Goal: Register for event/course

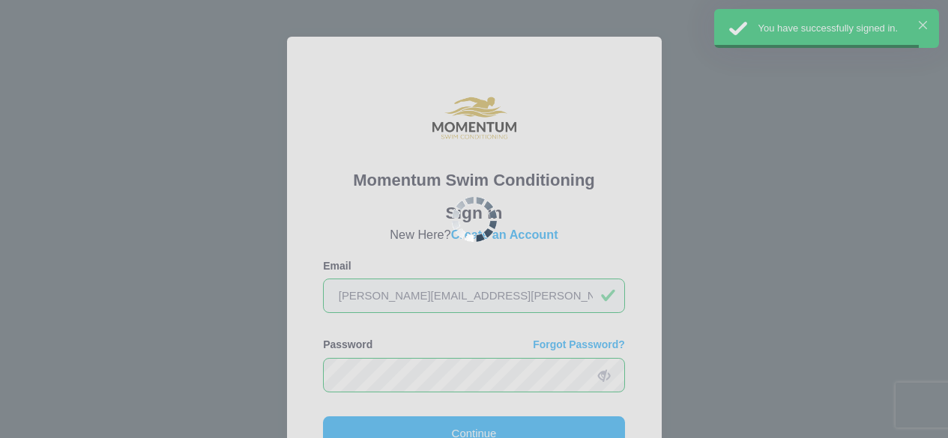
scroll to position [150, 0]
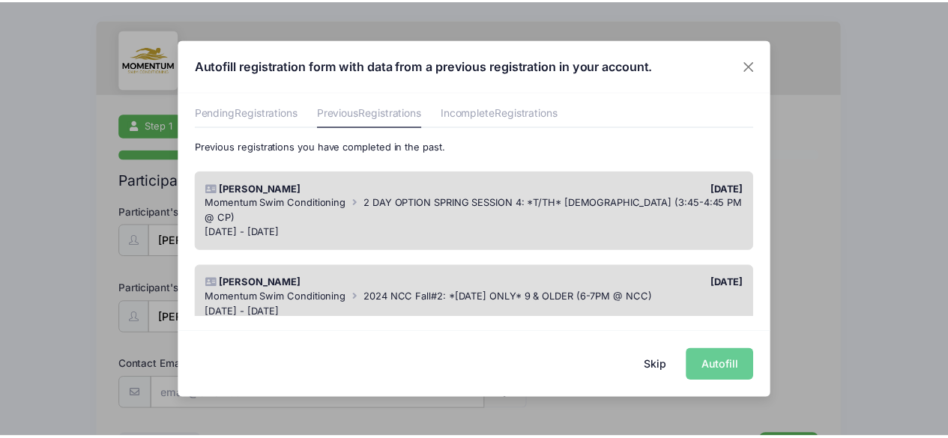
scroll to position [75, 0]
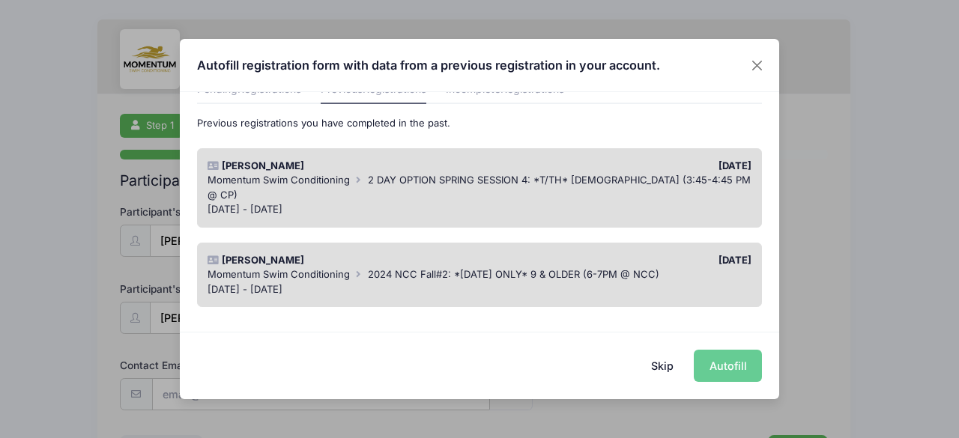
click at [498, 181] on span "2 DAY OPTION SPRING SESSION 4: *T/TH* [DEMOGRAPHIC_DATA] (3:45-4:45 PM @ CP)" at bounding box center [479, 187] width 543 height 27
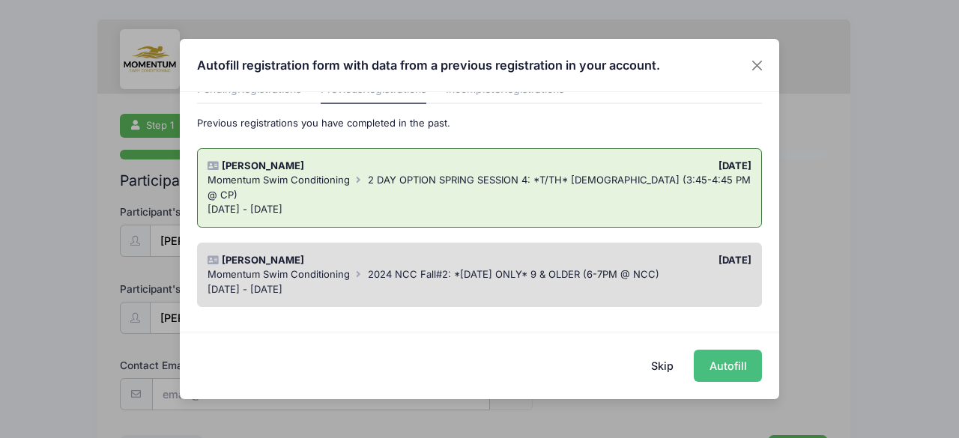
click at [731, 365] on button "Autofill" at bounding box center [728, 366] width 68 height 32
type input "[PERSON_NAME][EMAIL_ADDRESS][PERSON_NAME][DOMAIN_NAME]"
type input "[DATE]"
type input "680 Chippewa Dr"
type input "Naperville"
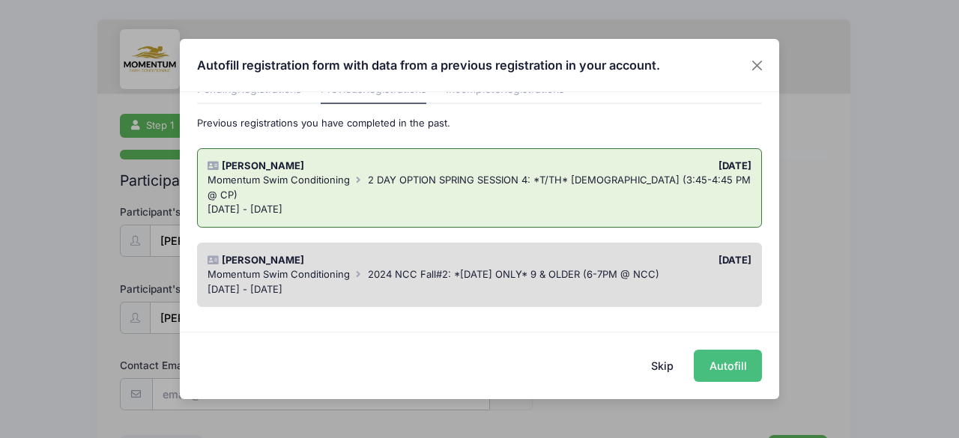
select select "IL"
type input "60563"
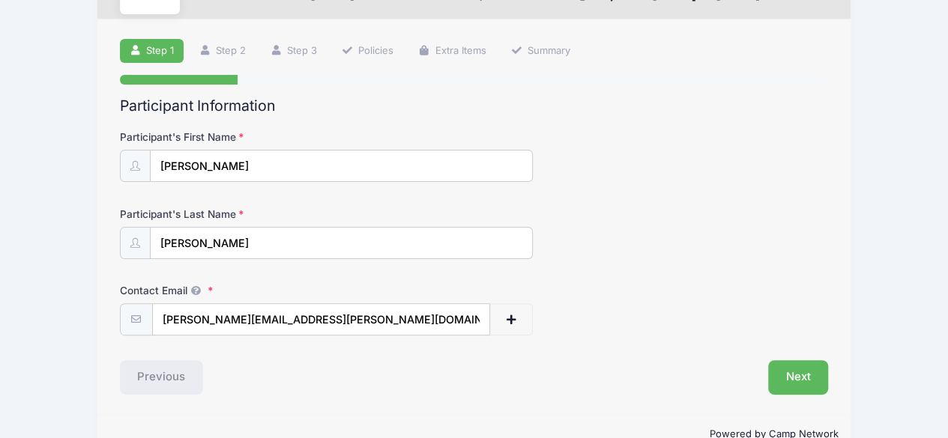
scroll to position [107, 0]
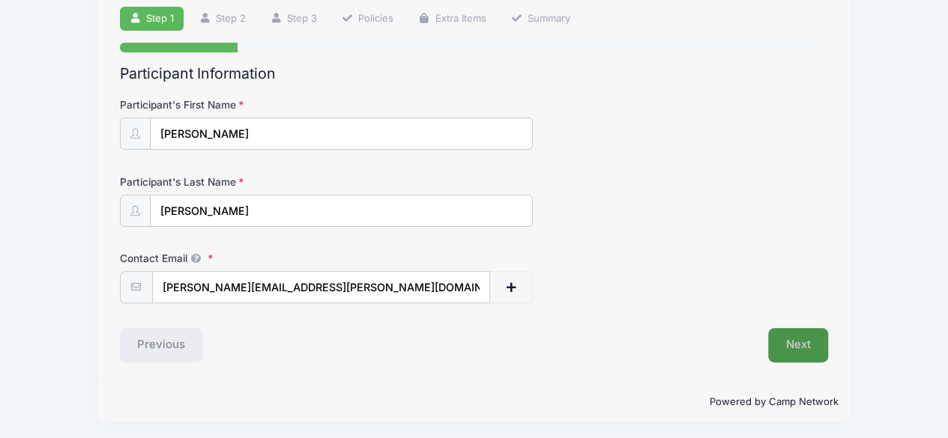
click at [814, 347] on button "Next" at bounding box center [798, 345] width 61 height 34
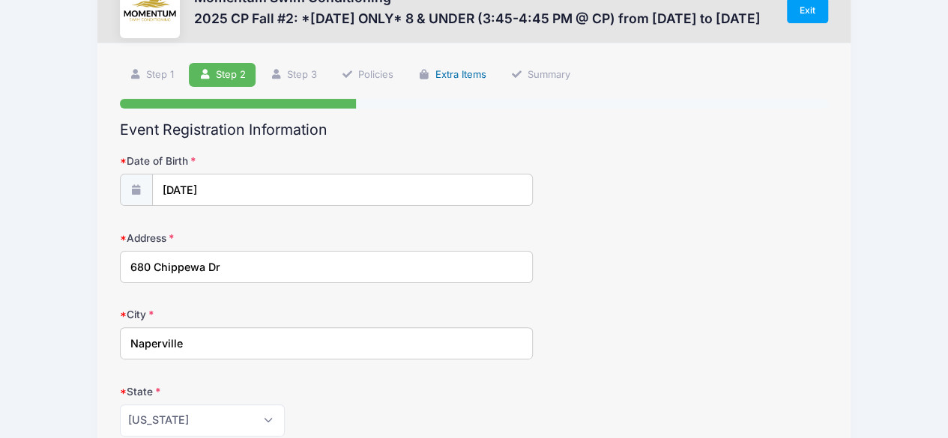
scroll to position [0, 0]
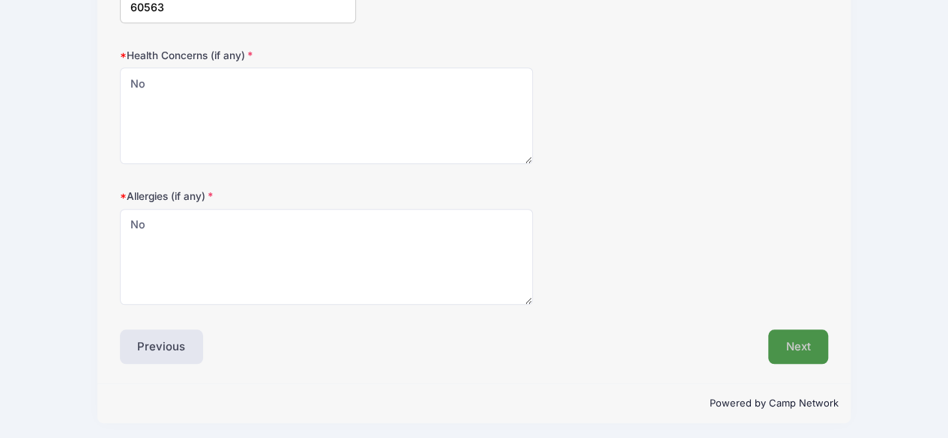
click at [796, 341] on button "Next" at bounding box center [798, 347] width 61 height 34
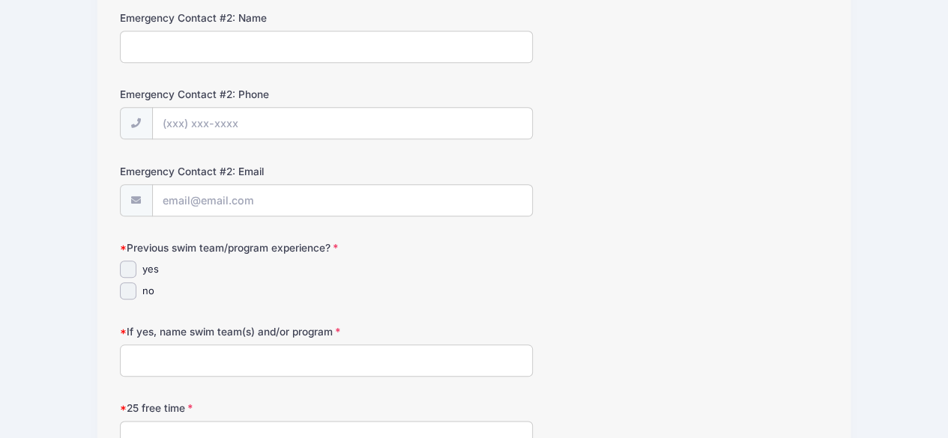
scroll to position [749, 0]
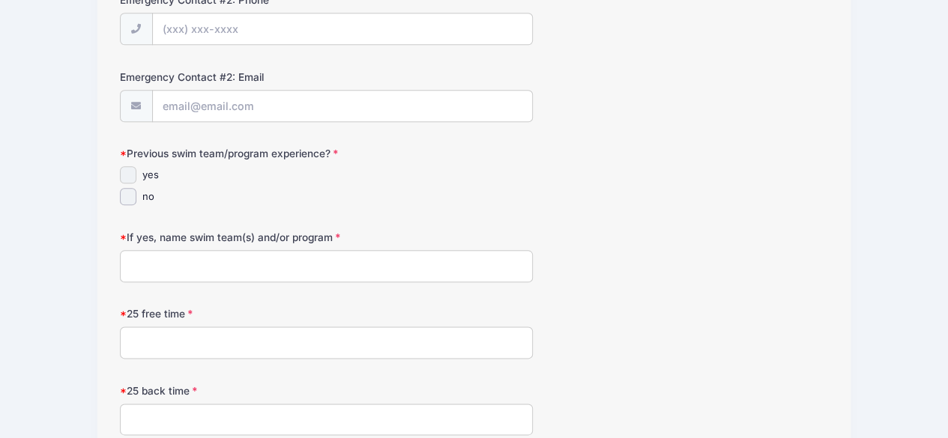
click at [135, 172] on input "yes" at bounding box center [128, 174] width 17 height 17
checkbox input "true"
click at [319, 261] on input "If yes, name swim team(s) and/or program" at bounding box center [327, 266] width 414 height 32
type input "Saybrook Sharks"
click at [224, 330] on input "25 free time" at bounding box center [327, 343] width 414 height 32
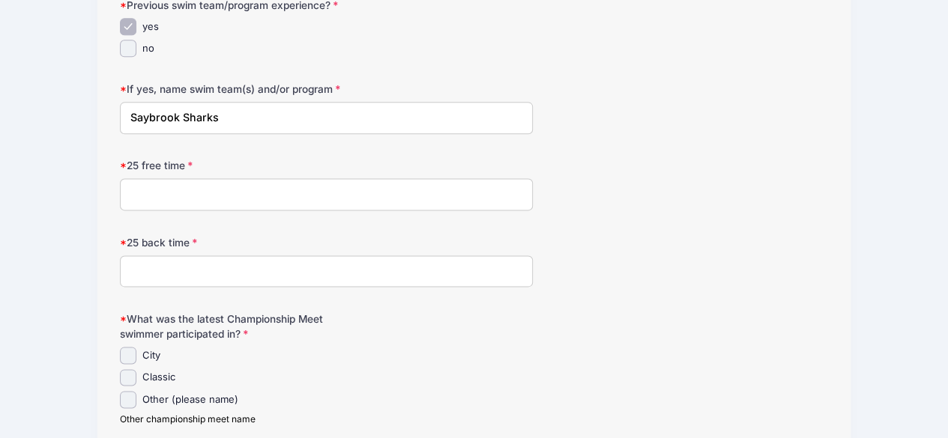
scroll to position [899, 0]
click at [131, 368] on input "Classic" at bounding box center [128, 376] width 17 height 17
checkbox input "true"
click at [220, 183] on input "25 free time" at bounding box center [327, 193] width 414 height 32
type input "36.27"
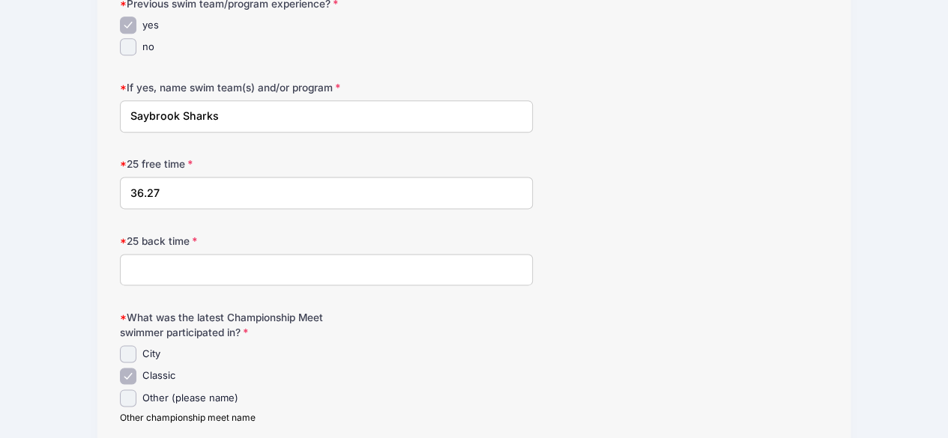
click at [204, 263] on input "25 back time" at bounding box center [327, 270] width 414 height 32
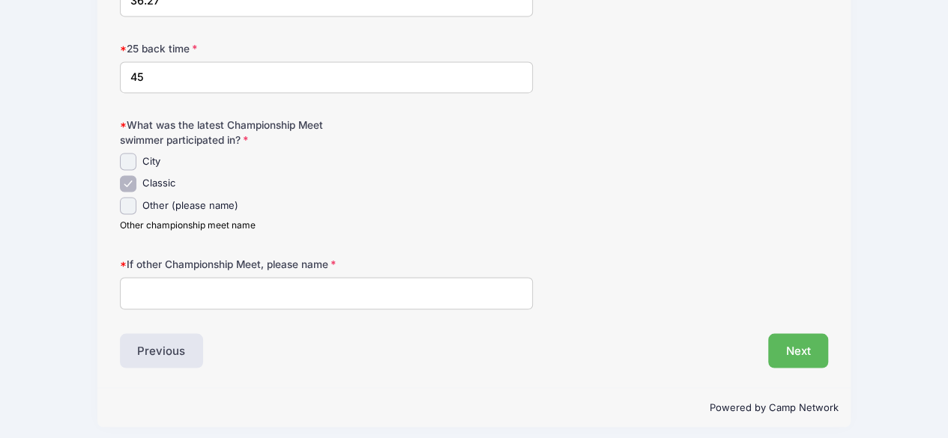
scroll to position [1092, 0]
type input "45"
click at [375, 288] on input "If other Championship Meet, please name" at bounding box center [327, 292] width 414 height 32
type input "no"
click at [788, 333] on button "Next" at bounding box center [798, 350] width 61 height 34
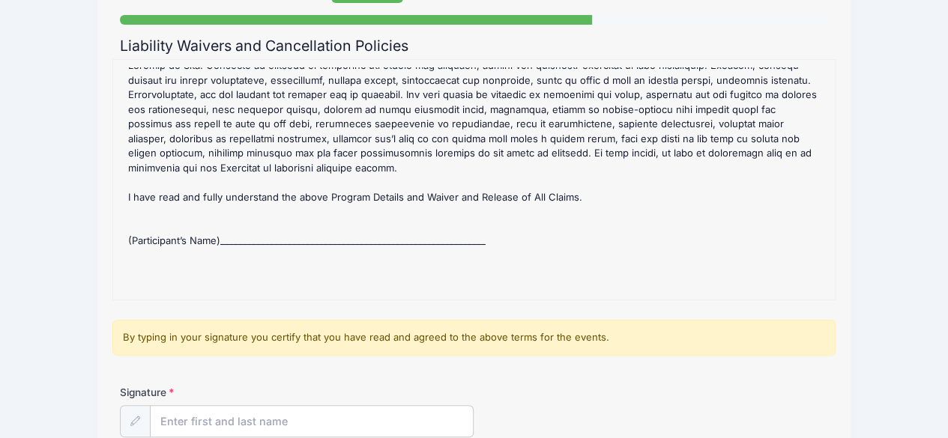
scroll to position [150, 0]
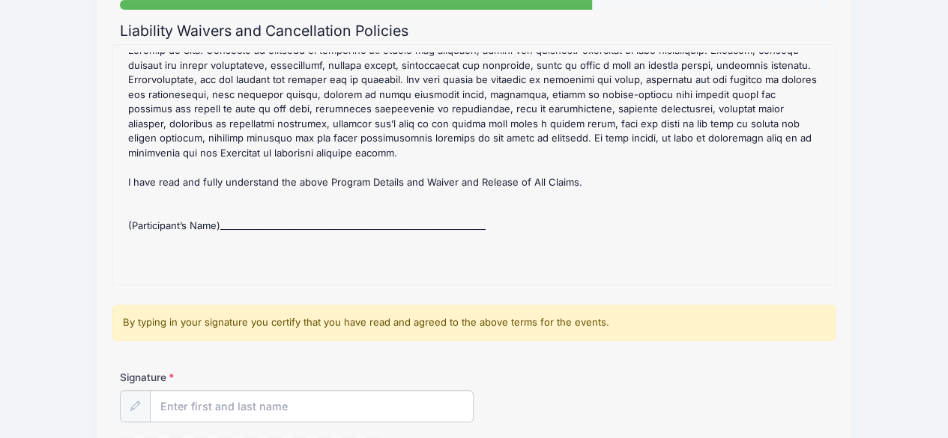
click at [252, 209] on div "2025 CP Fall #2: *[DATE] ONLY* 8 & UNDER (3:45-4:45 PM @ CP) Refund Policy : CA…" at bounding box center [474, 164] width 706 height 225
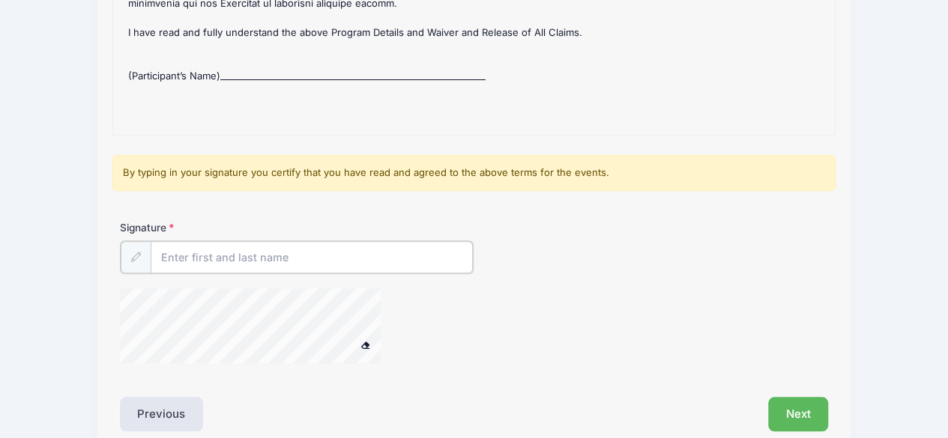
click at [243, 253] on input "Signature" at bounding box center [312, 257] width 323 height 32
type input "N"
type input "[PERSON_NAME]"
click at [797, 398] on button "Next" at bounding box center [798, 413] width 61 height 34
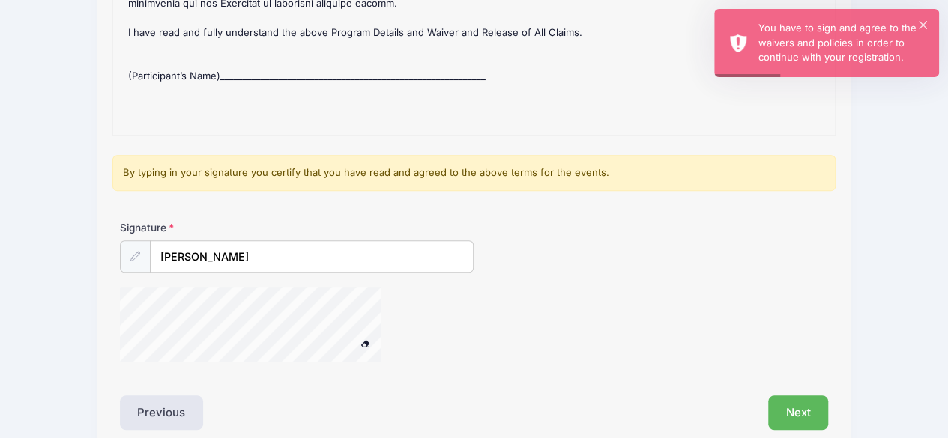
click at [369, 344] on span at bounding box center [365, 343] width 10 height 8
click at [360, 335] on button at bounding box center [365, 344] width 26 height 19
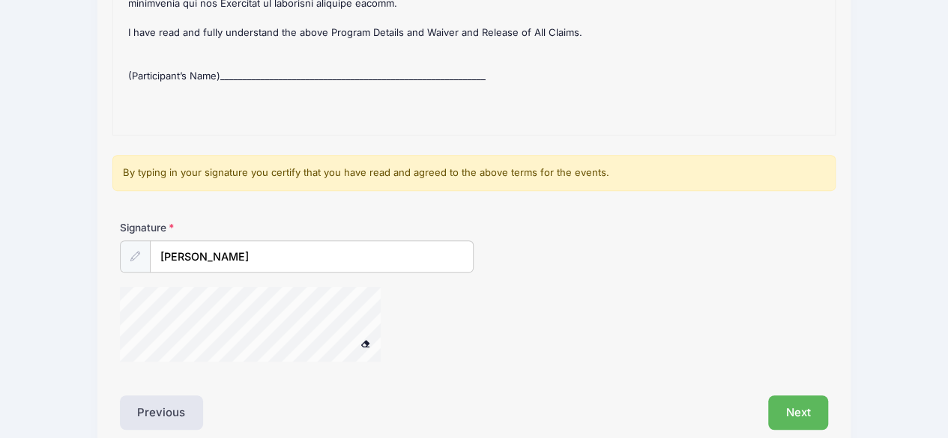
click at [237, 61] on div "2025 CP Fall #2: *[DATE] ONLY* 8 & UNDER (3:45-4:45 PM @ CP) Refund Policy : CA…" at bounding box center [474, 15] width 706 height 225
click at [236, 55] on div "2025 CP Fall #2: *[DATE] ONLY* 8 & UNDER (3:45-4:45 PM @ CP) Refund Policy : CA…" at bounding box center [474, 15] width 706 height 225
click at [800, 410] on button "Next" at bounding box center [798, 413] width 61 height 34
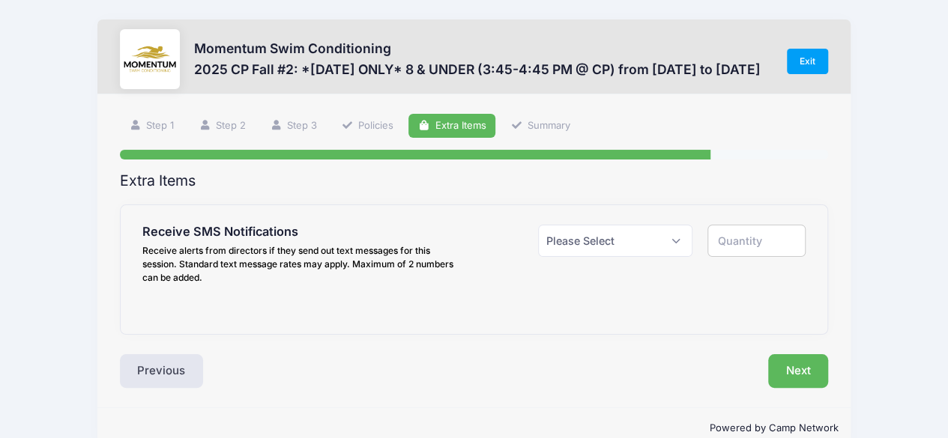
scroll to position [0, 0]
click at [613, 240] on select "Please Select Yes ($0.00) No" at bounding box center [615, 241] width 155 height 32
select select "1"
click at [538, 225] on select "Please Select Yes ($0.00) No" at bounding box center [615, 241] width 155 height 32
type input "1"
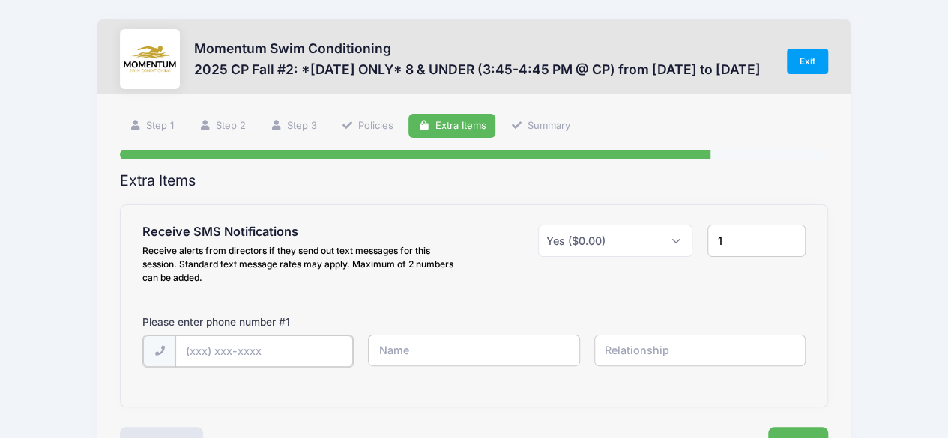
click at [271, 346] on input "text" at bounding box center [264, 352] width 178 height 32
type input "[PHONE_NUMBER]"
click at [455, 351] on input "text" at bounding box center [473, 351] width 211 height 32
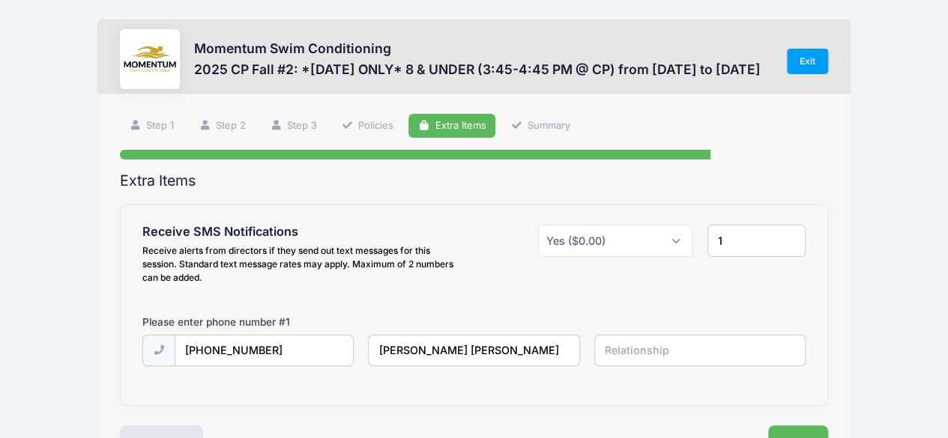
type input "[PERSON_NAME] [PERSON_NAME]"
click at [636, 357] on input "text" at bounding box center [699, 351] width 211 height 32
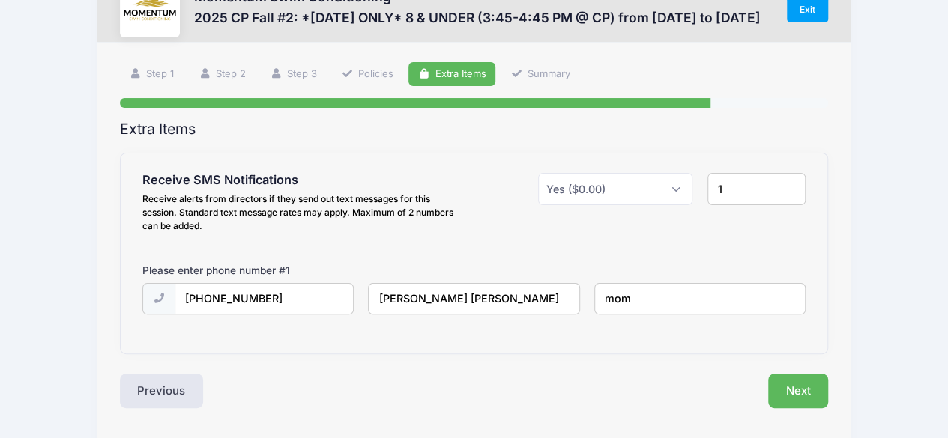
scroll to position [99, 0]
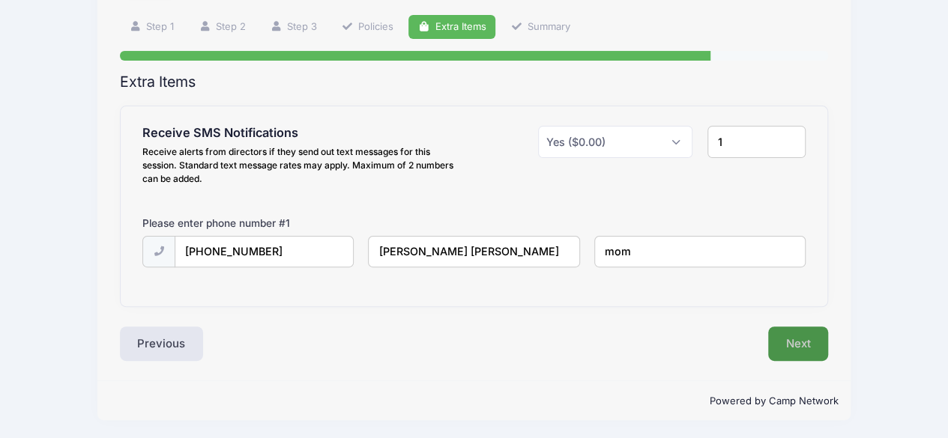
type input "mom"
click at [789, 336] on button "Next" at bounding box center [798, 344] width 61 height 34
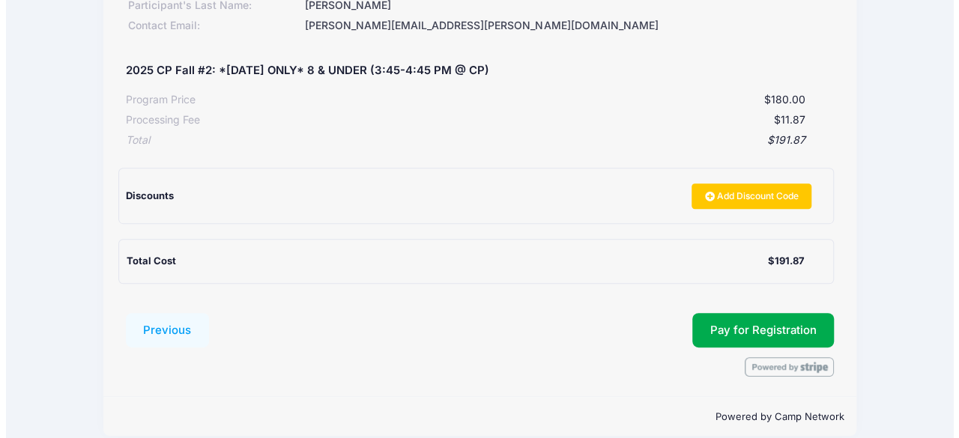
scroll to position [270, 0]
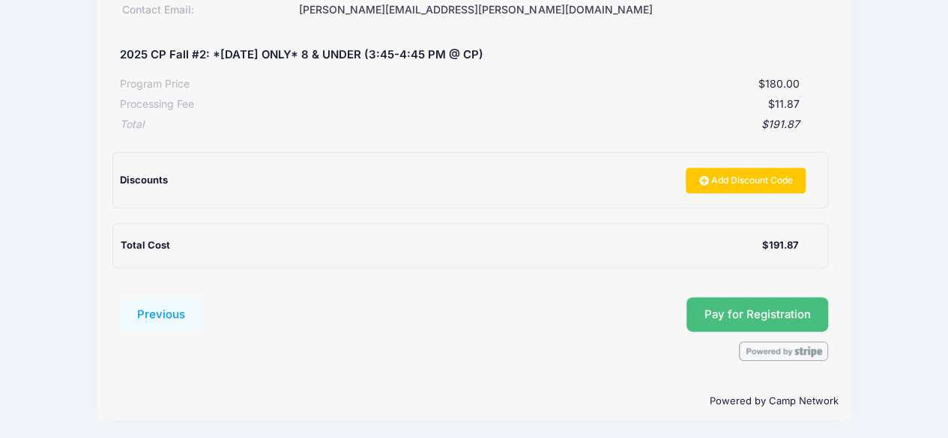
click at [698, 318] on button "Pay for Registration" at bounding box center [757, 314] width 142 height 34
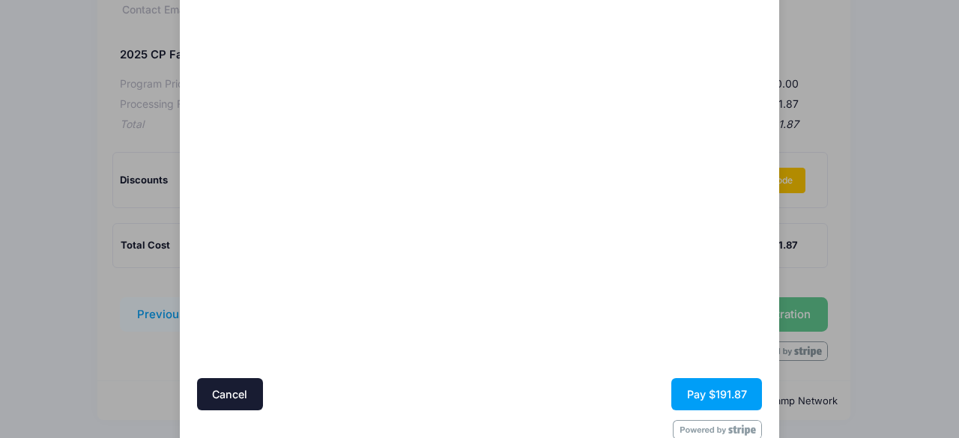
scroll to position [150, 0]
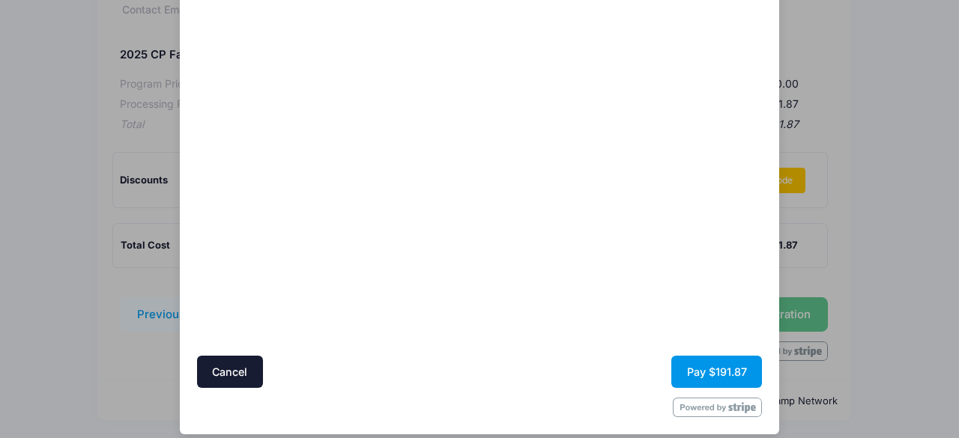
click at [697, 368] on button "Pay $191.87" at bounding box center [716, 372] width 91 height 32
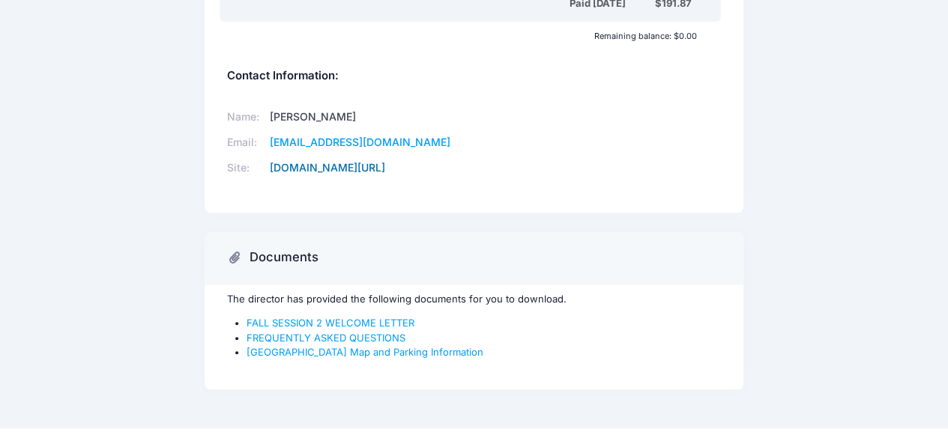
scroll to position [587, 0]
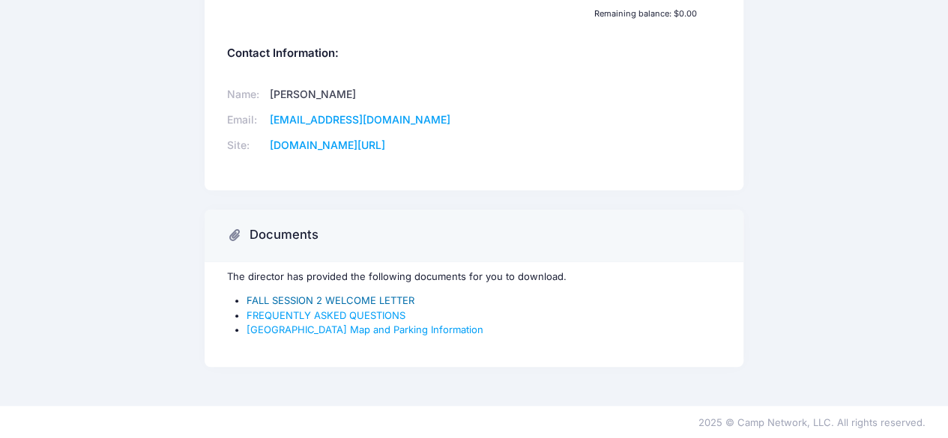
click at [384, 299] on link "FALL SESSION 2 WELCOME LETTER" at bounding box center [330, 300] width 168 height 12
